Goal: Navigation & Orientation: Find specific page/section

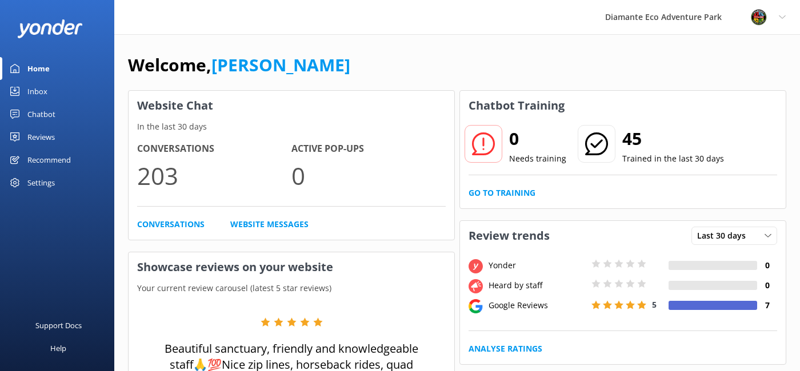
click at [37, 65] on div "Home" at bounding box center [38, 68] width 22 height 23
click at [34, 73] on div "Home" at bounding box center [38, 68] width 22 height 23
